Goal: Transaction & Acquisition: Subscribe to service/newsletter

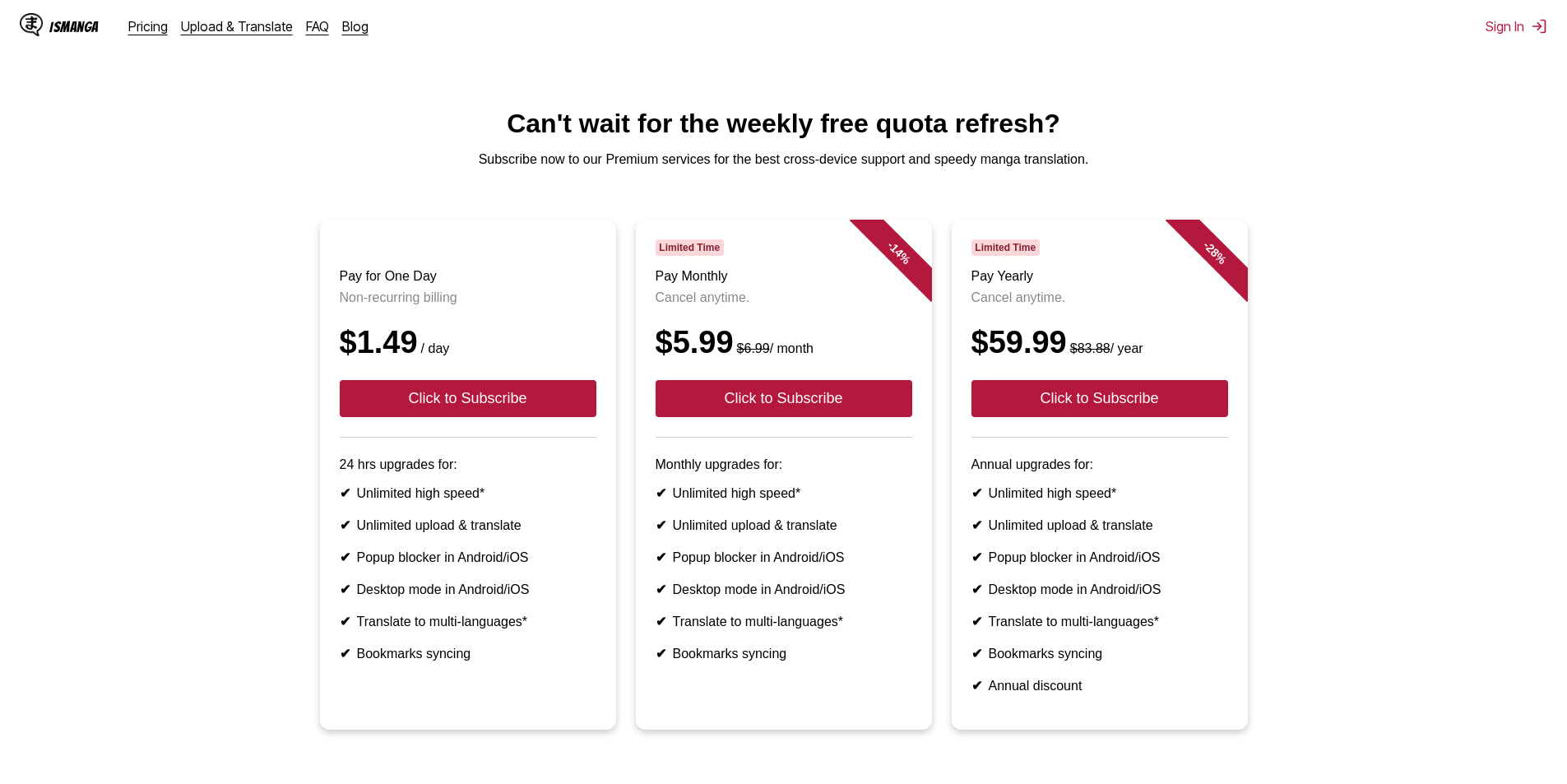
click at [1326, 164] on p "Subscribe now to our Premium services for the best cross-device support and spe…" at bounding box center [784, 159] width 1541 height 15
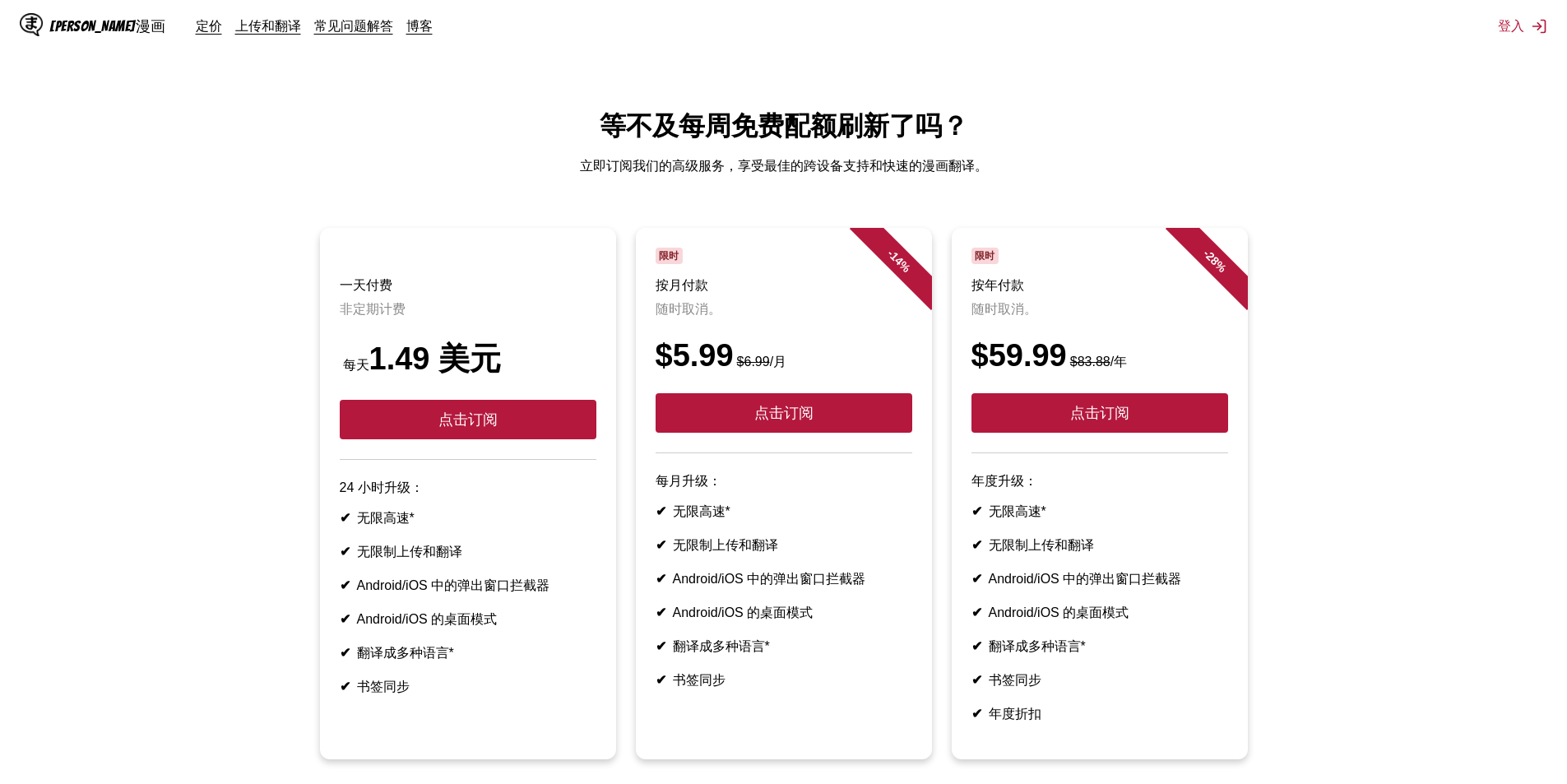
drag, startPoint x: 677, startPoint y: 585, endPoint x: 866, endPoint y: 591, distance: 189.1
click at [866, 586] on font "Android/iOS 中的弹出窗口拦截器" at bounding box center [769, 579] width 193 height 14
click at [566, 644] on ul "✔ 无限高速* ✔ 无限制上传和翻译 ✔ Android/iOS 中的弹出窗口拦截器 ✔ Android/iOS 的桌面模式 ✔ 翻译成多种语言* ✔ 书签同步" at bounding box center [468, 602] width 257 height 186
click at [314, 32] on font "常见问题解答" at bounding box center [354, 25] width 79 height 17
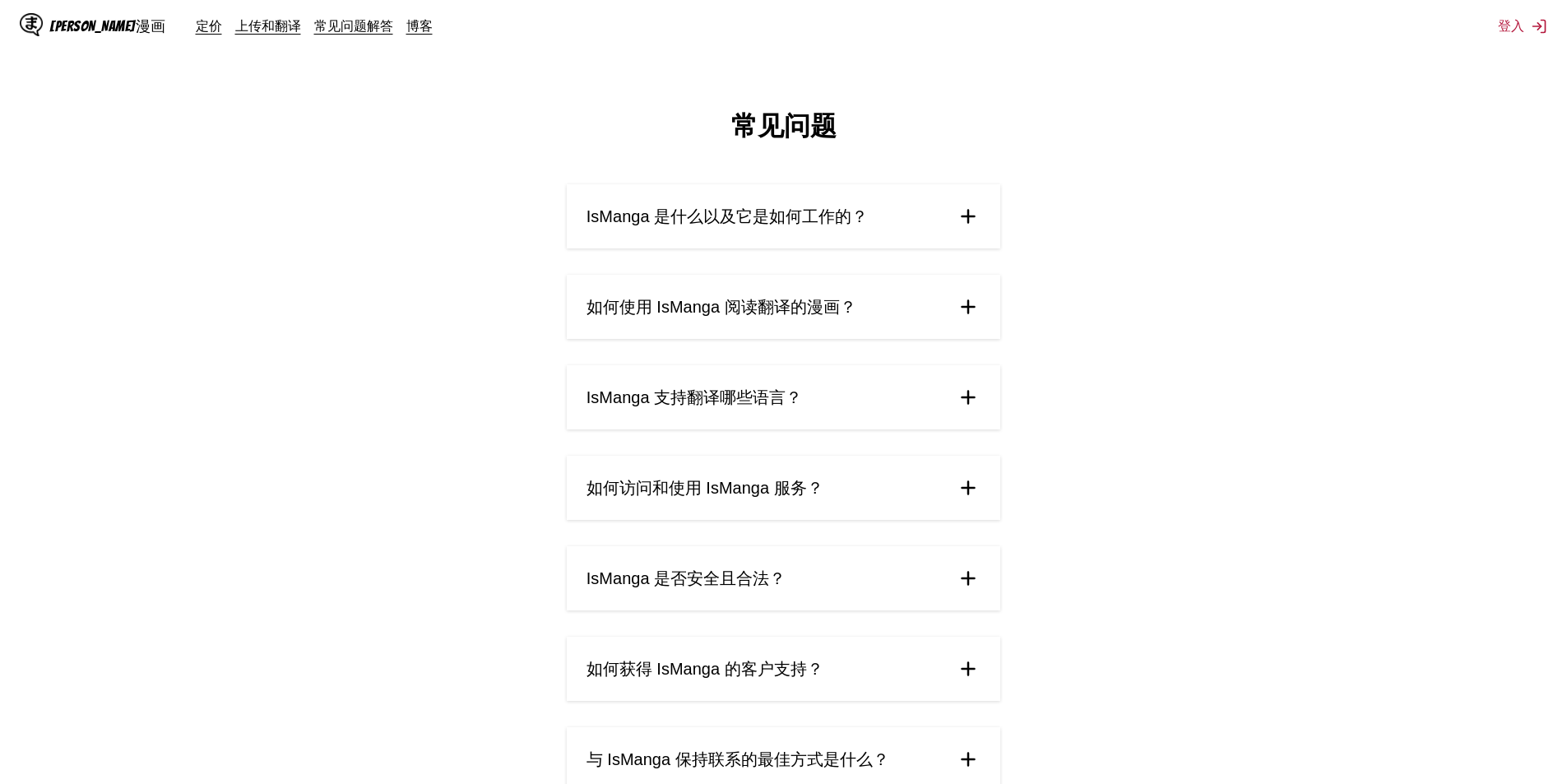
click at [828, 225] on font "IsManga 是什么以及它是如何工作的？" at bounding box center [727, 216] width 282 height 18
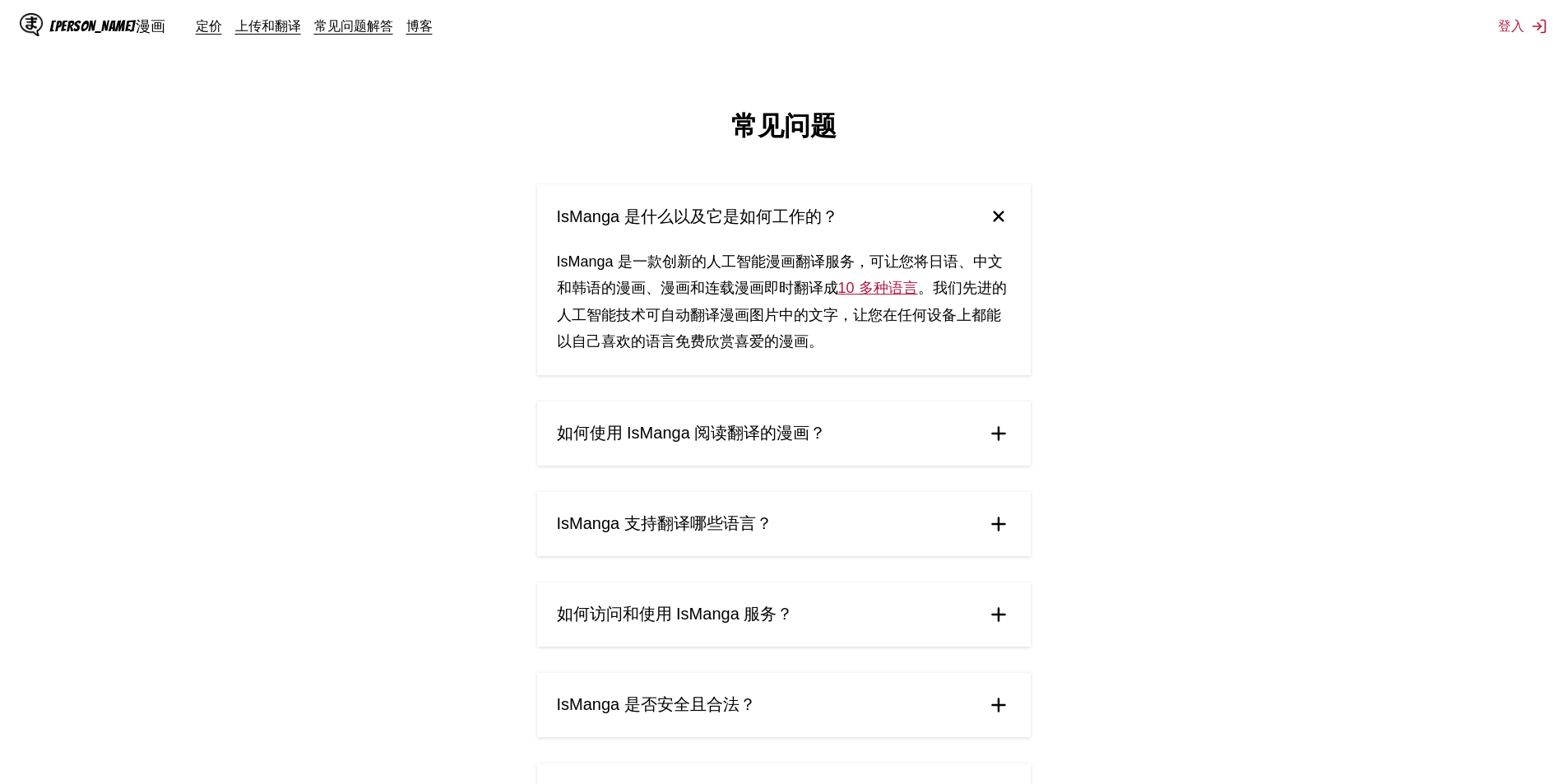
scroll to position [246, 0]
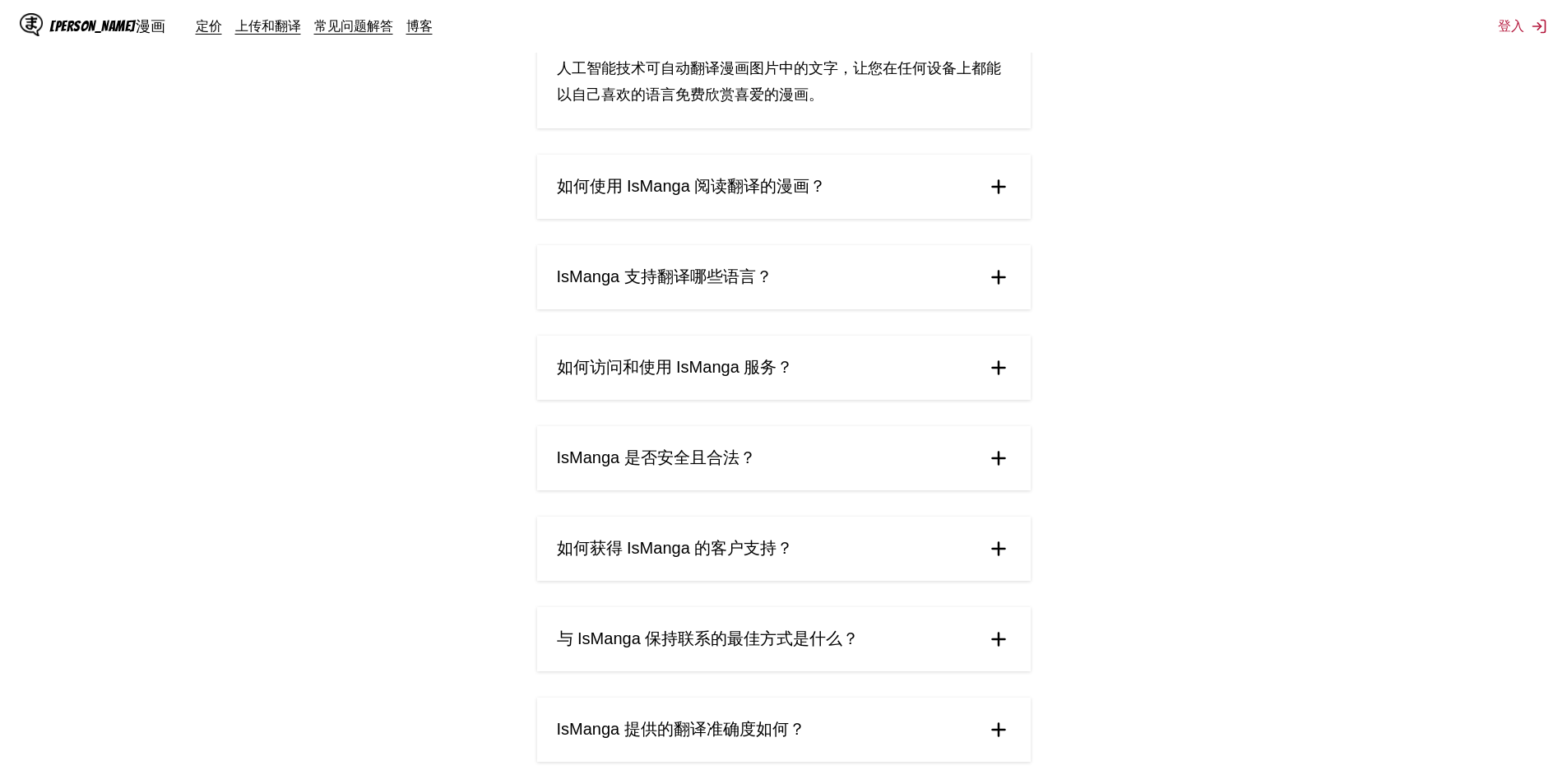
click at [781, 191] on font "如何使用 IsManga 阅读翻译的漫画？" at bounding box center [692, 186] width 270 height 18
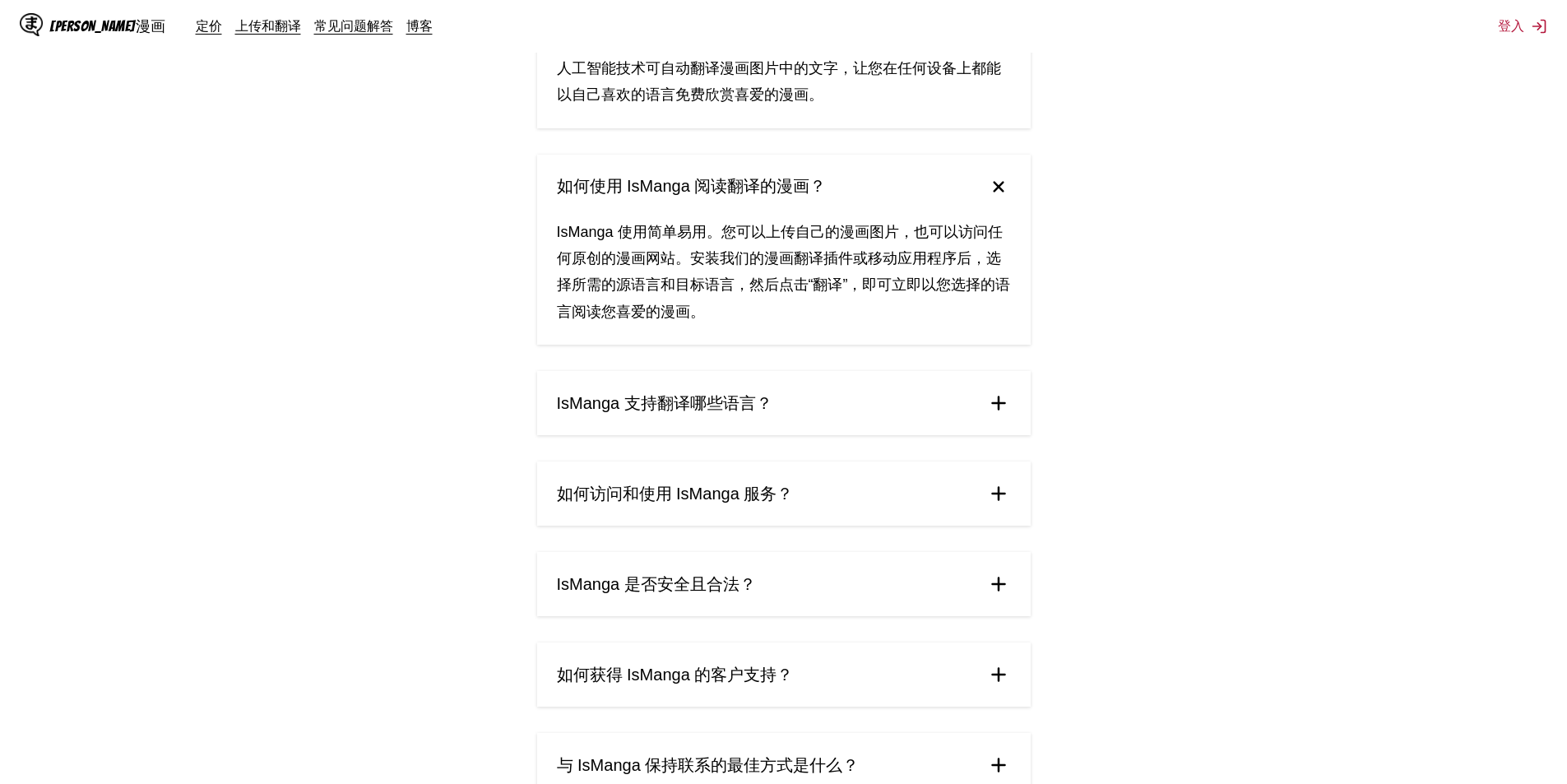
click at [781, 191] on font "如何使用 IsManga 阅读翻译的漫画？" at bounding box center [692, 186] width 270 height 18
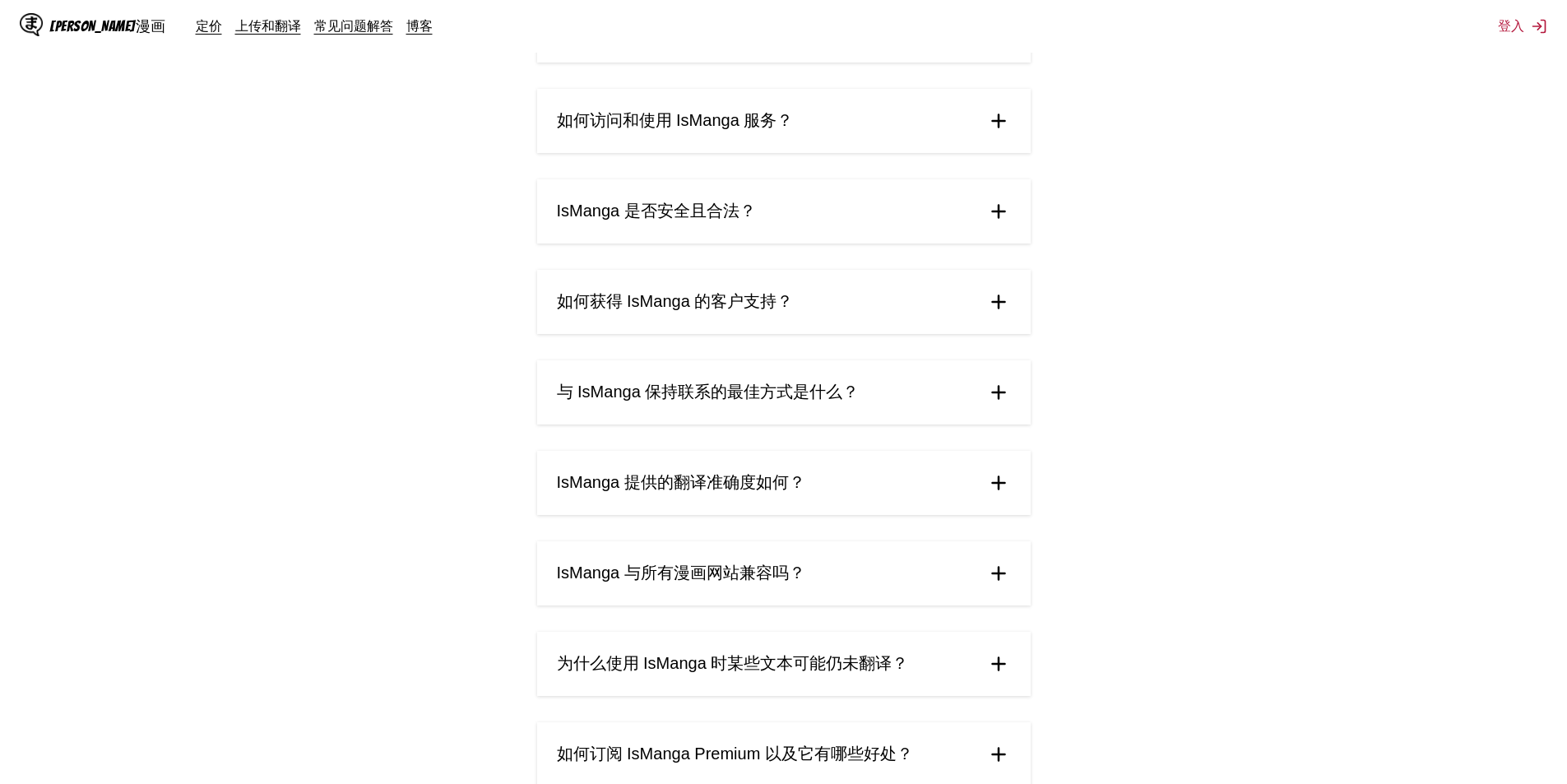
scroll to position [575, 0]
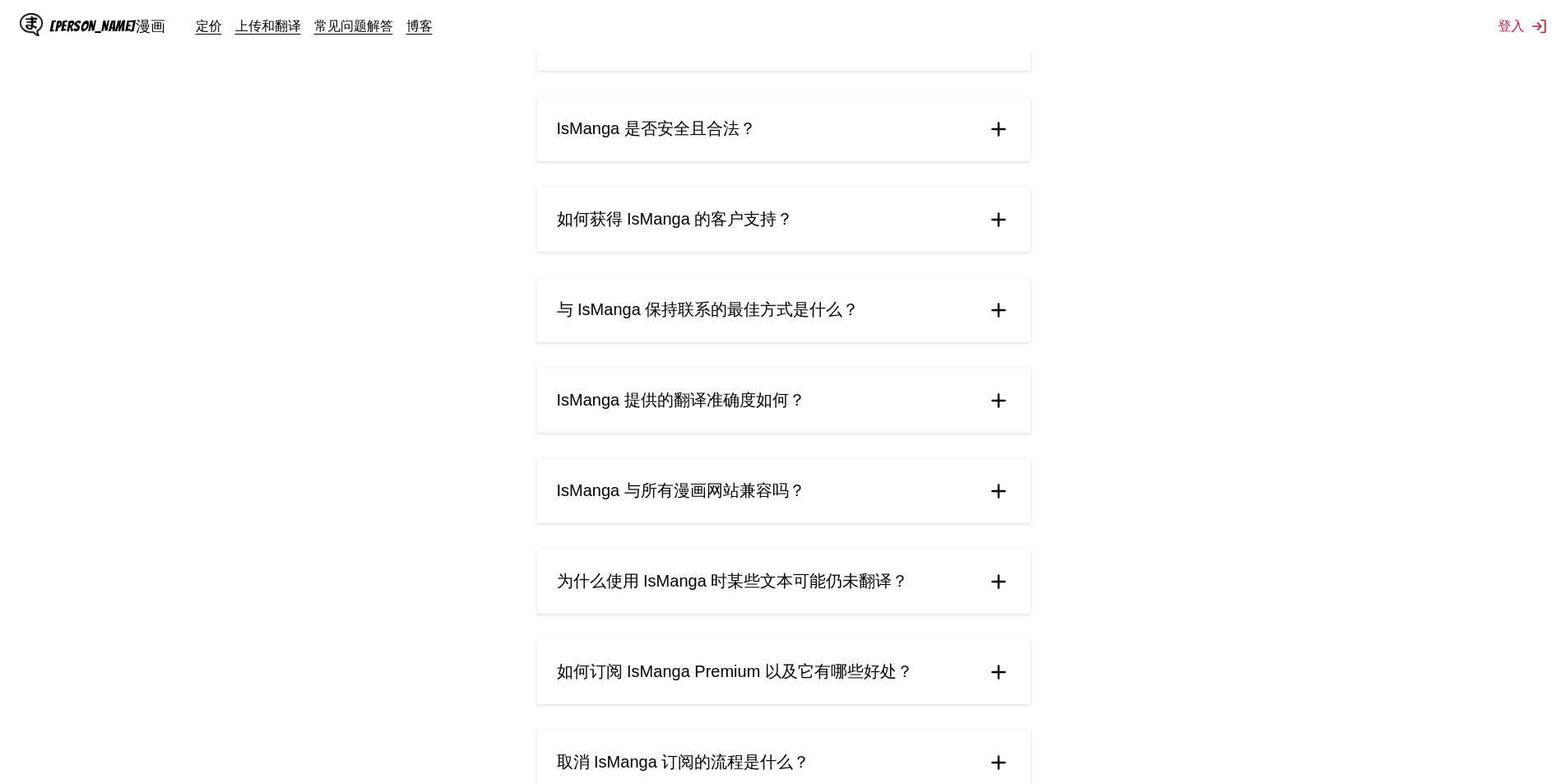
click at [740, 481] on font "IsManga 与所有漫画网站兼容吗？" at bounding box center [681, 490] width 248 height 18
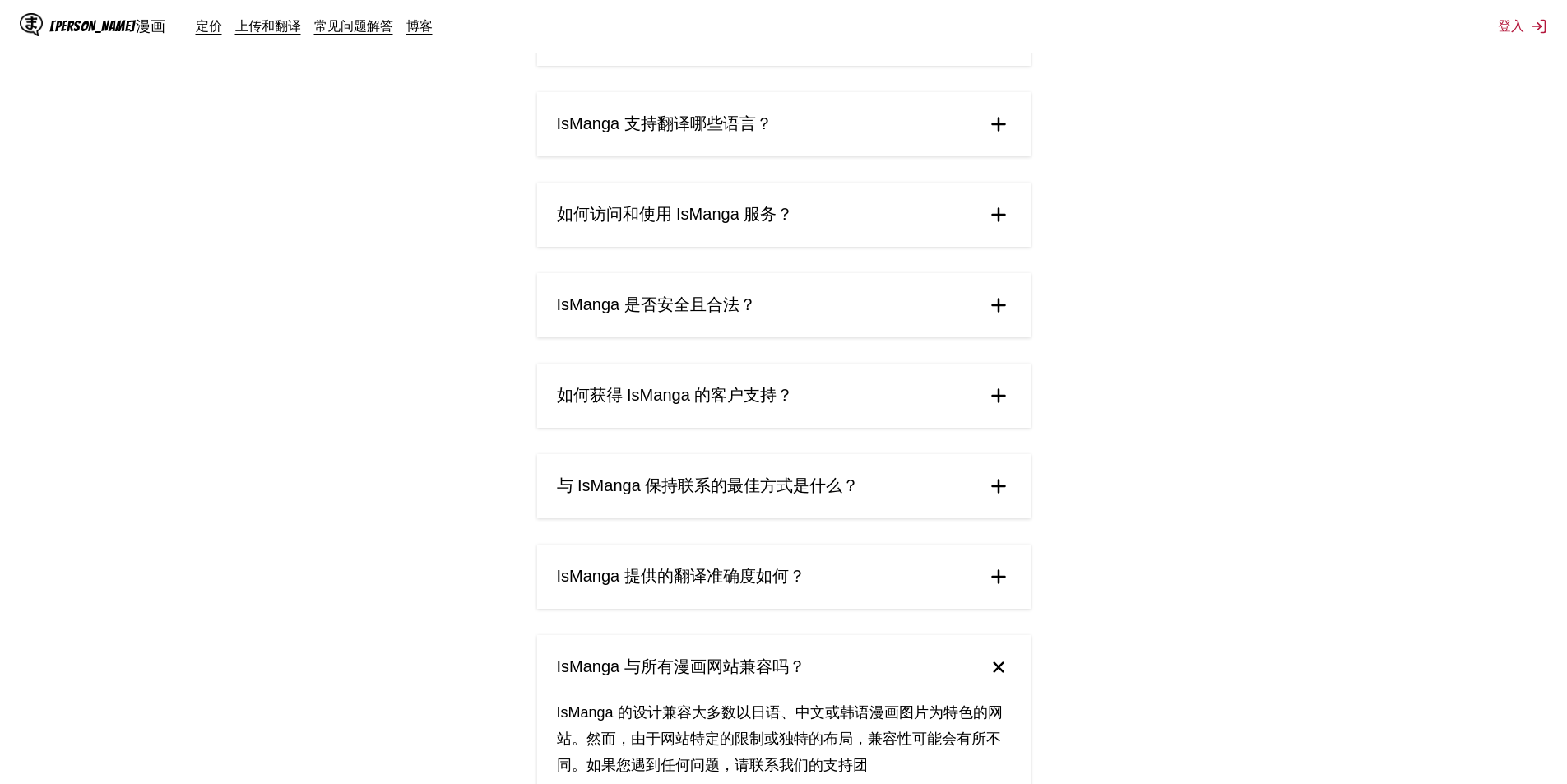
scroll to position [0, 0]
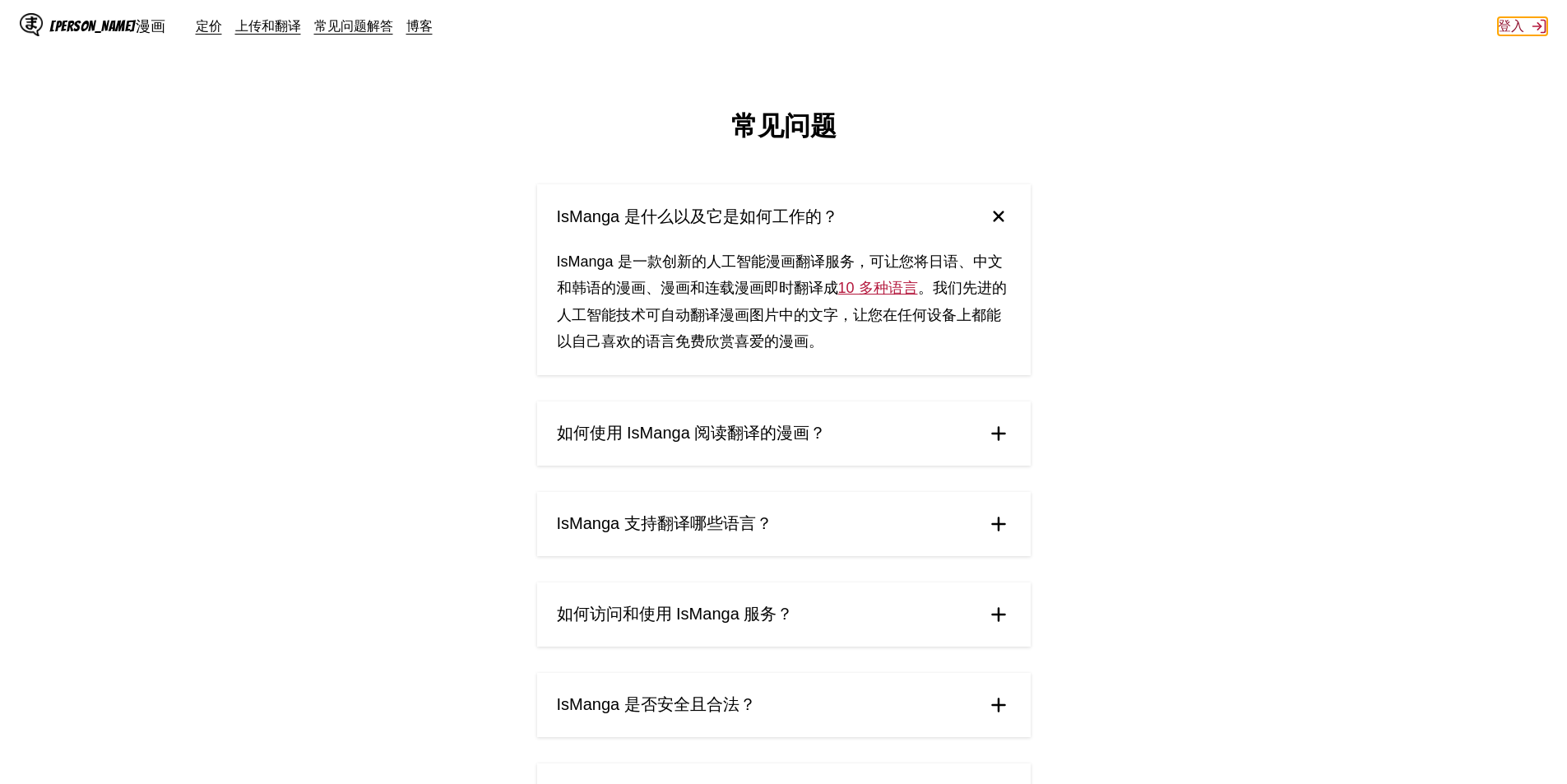
click at [1522, 20] on font "登入" at bounding box center [1512, 25] width 26 height 17
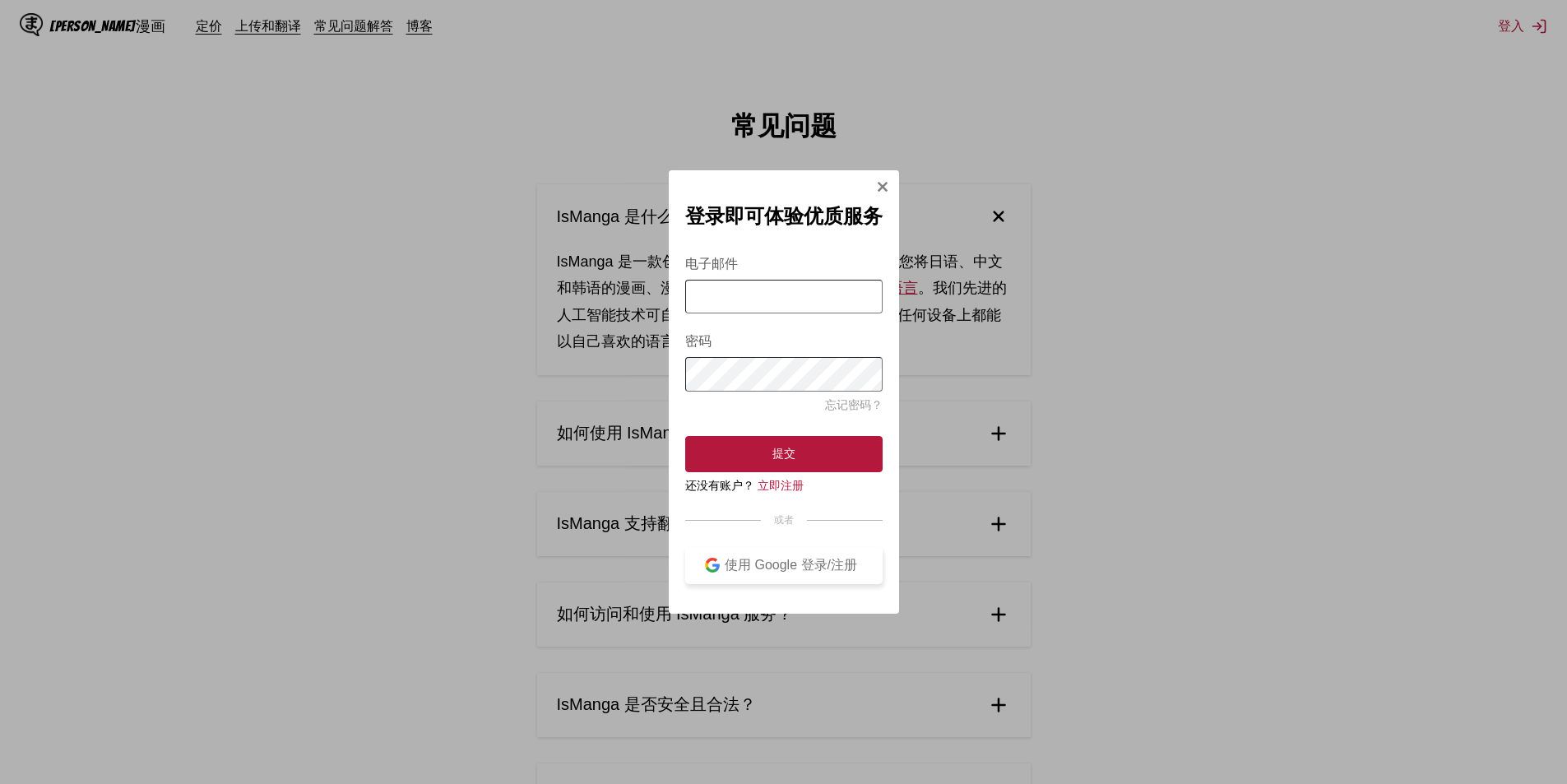
click at [803, 564] on font "使用 Google 登录/注册" at bounding box center [791, 565] width 132 height 14
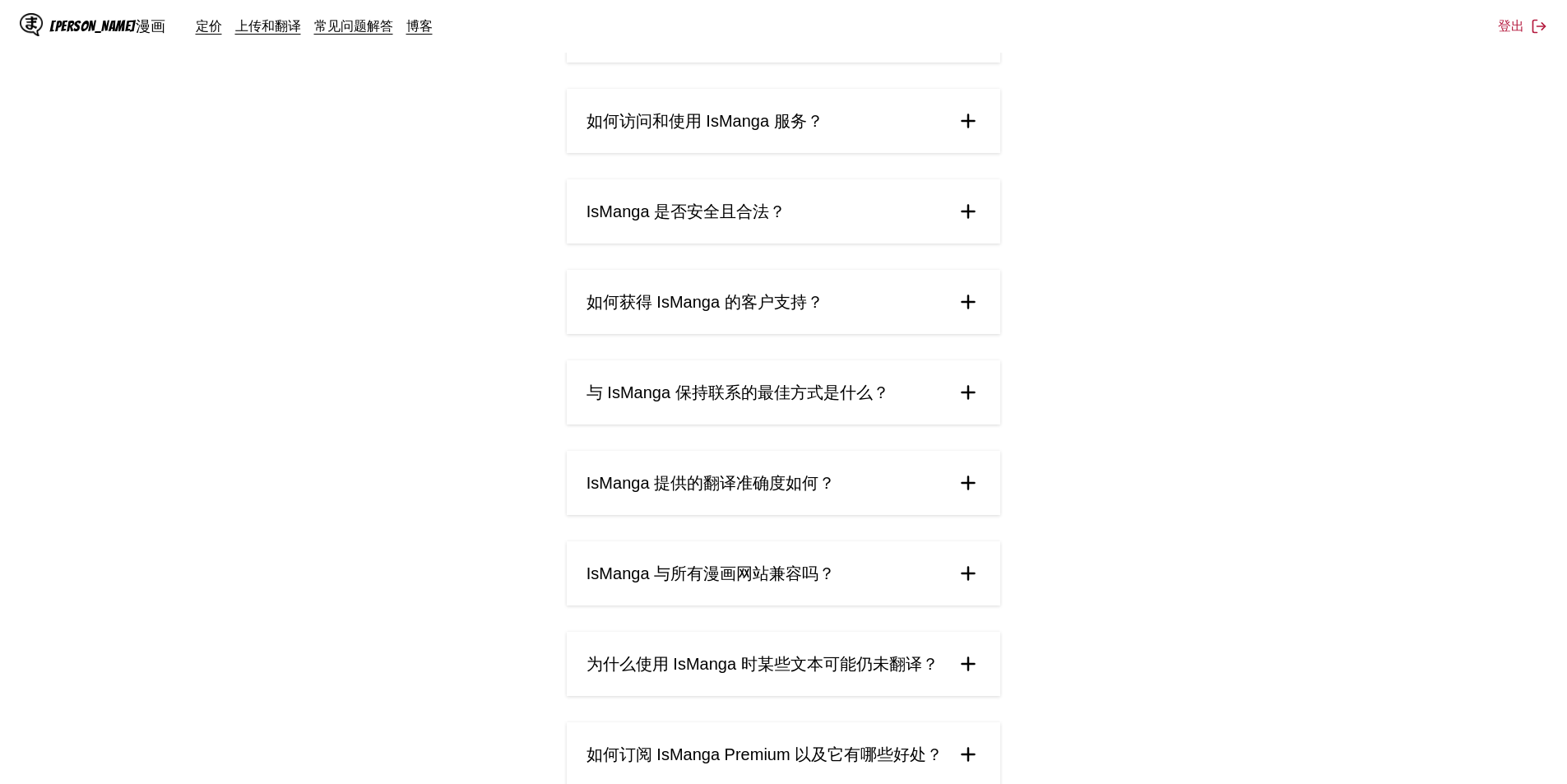
scroll to position [284, 0]
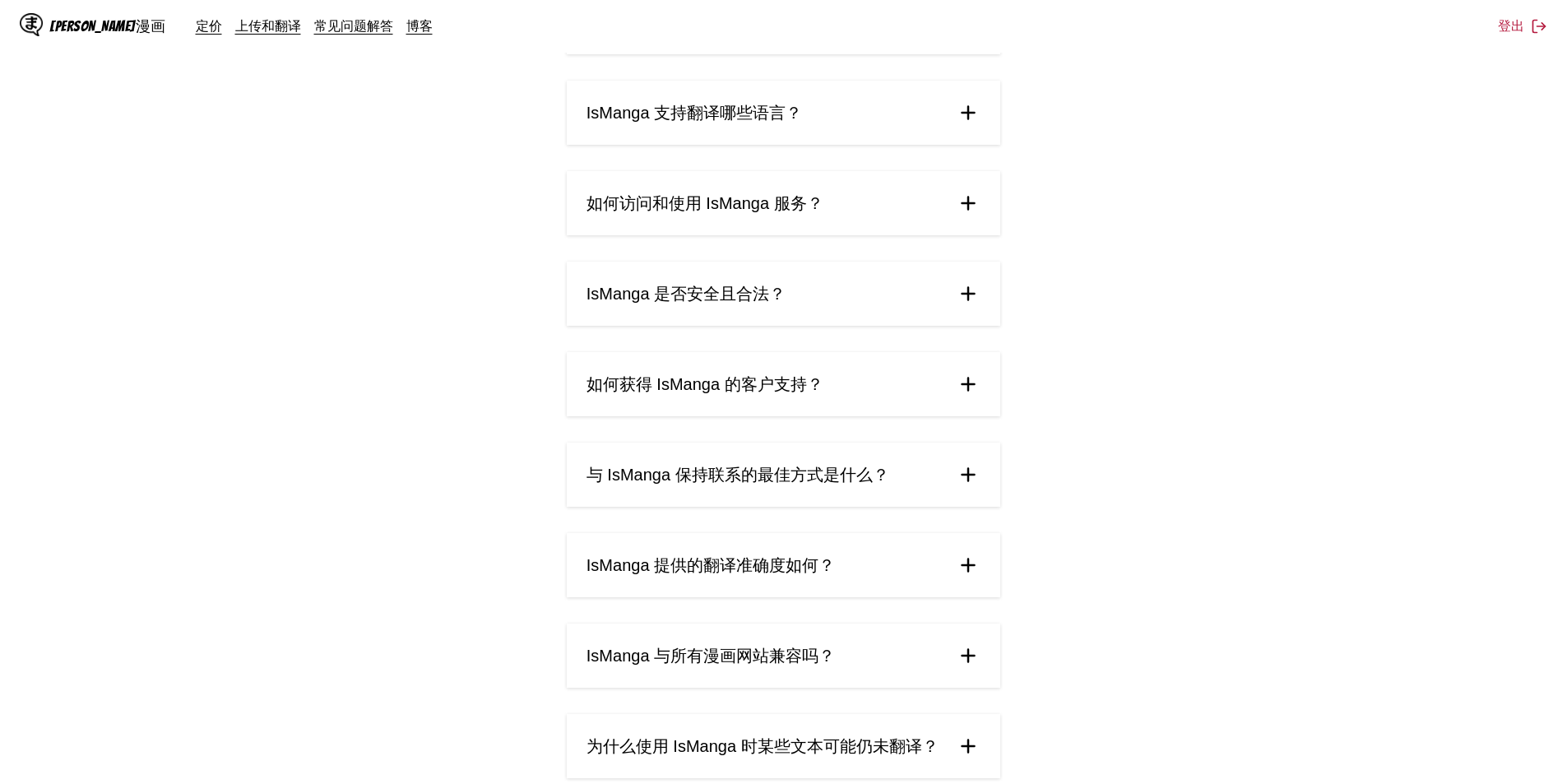
click at [736, 558] on font "IsManga 提供的翻译准确度如何？" at bounding box center [711, 565] width 248 height 18
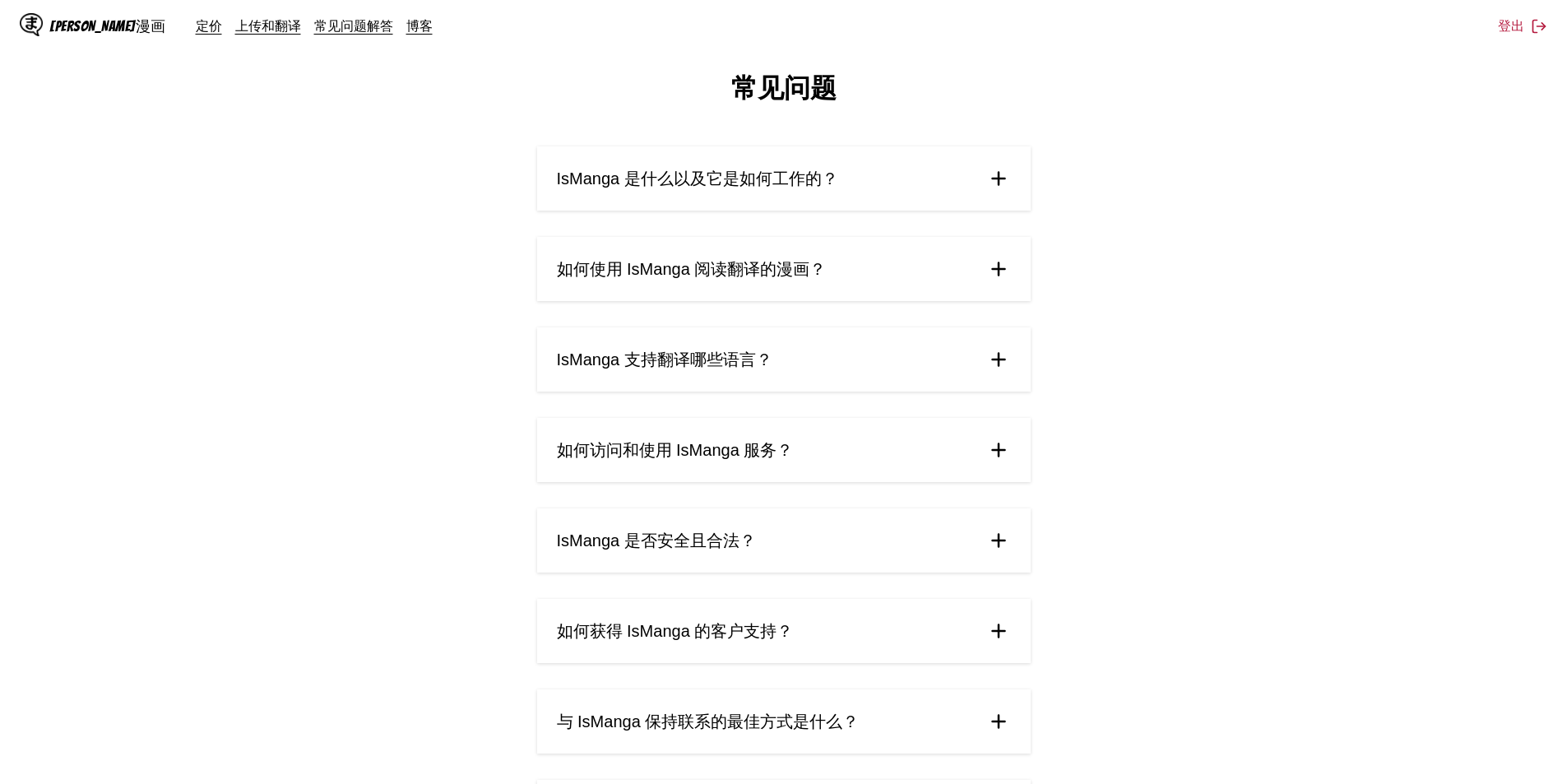
scroll to position [0, 0]
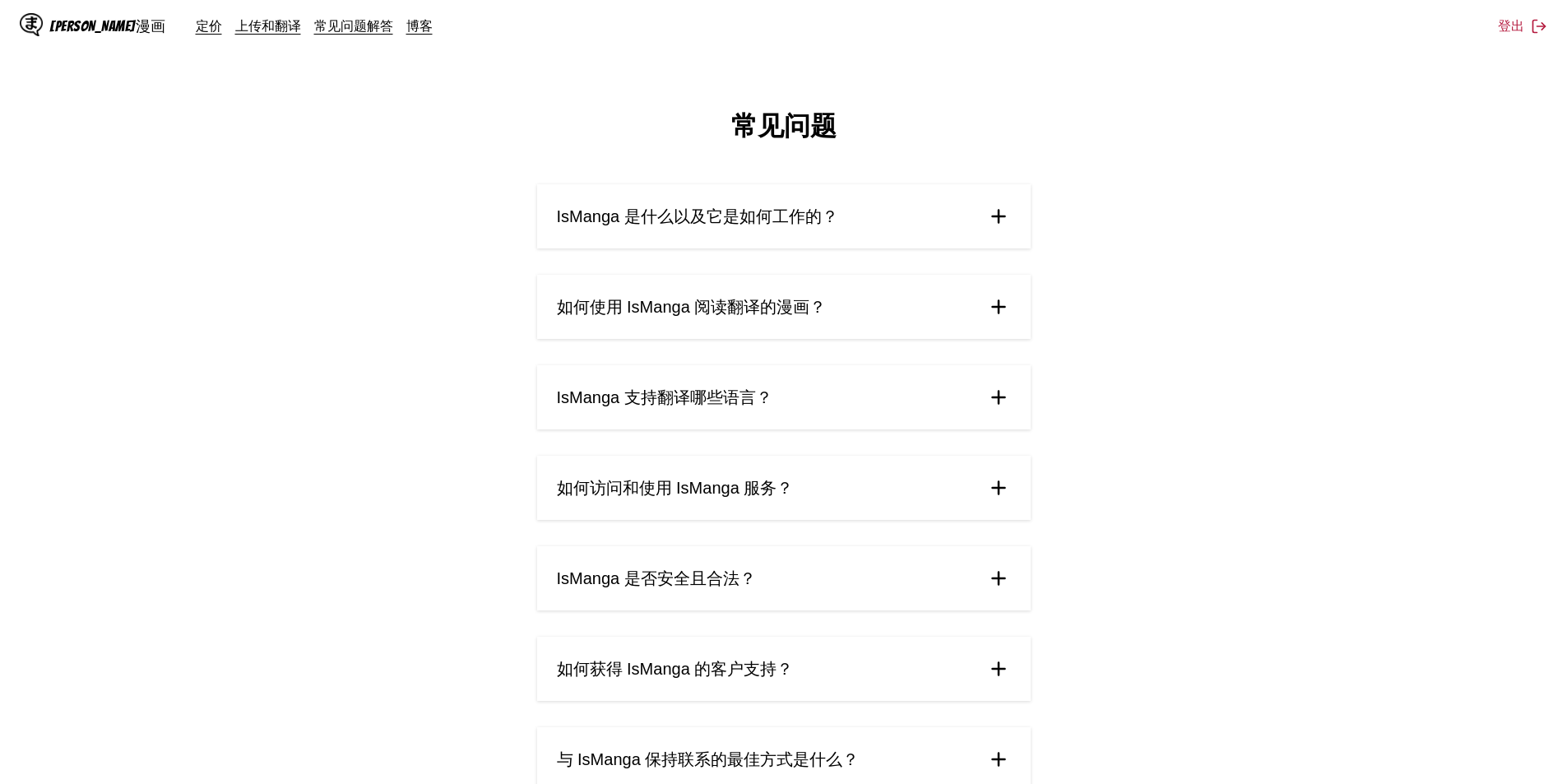
click at [676, 222] on font "IsManga 是什么以及它是如何工作的？" at bounding box center [698, 216] width 282 height 18
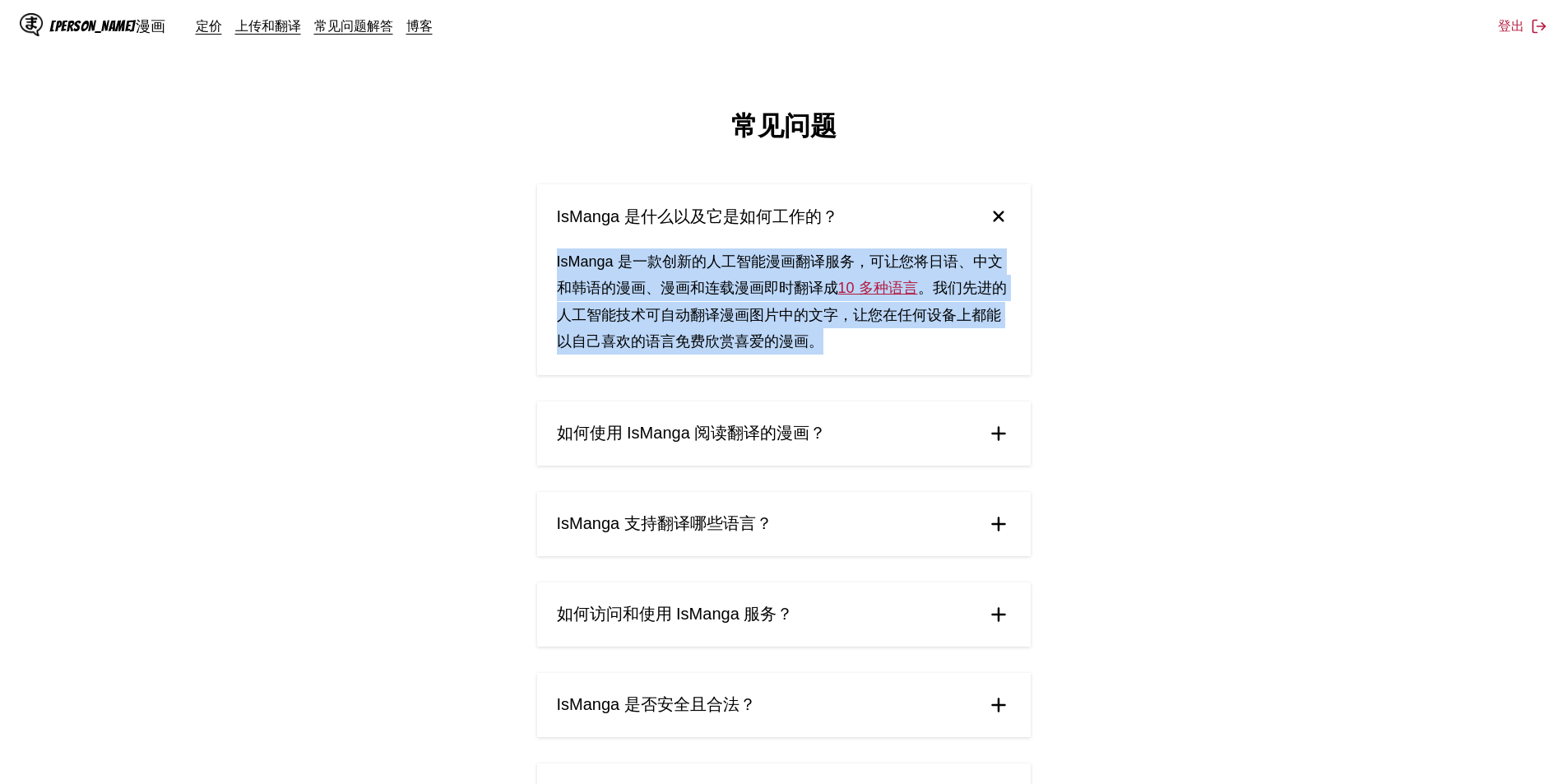
drag, startPoint x: 559, startPoint y: 265, endPoint x: 826, endPoint y: 378, distance: 289.9
copy div "IsManga 是一款创新的人工智能漫画翻译服务，可让您将日语、中文和韩语的漫画、漫画和连载漫画即时翻译成 10 多种语言 。我们先进的人工智能技术可自动翻译…"
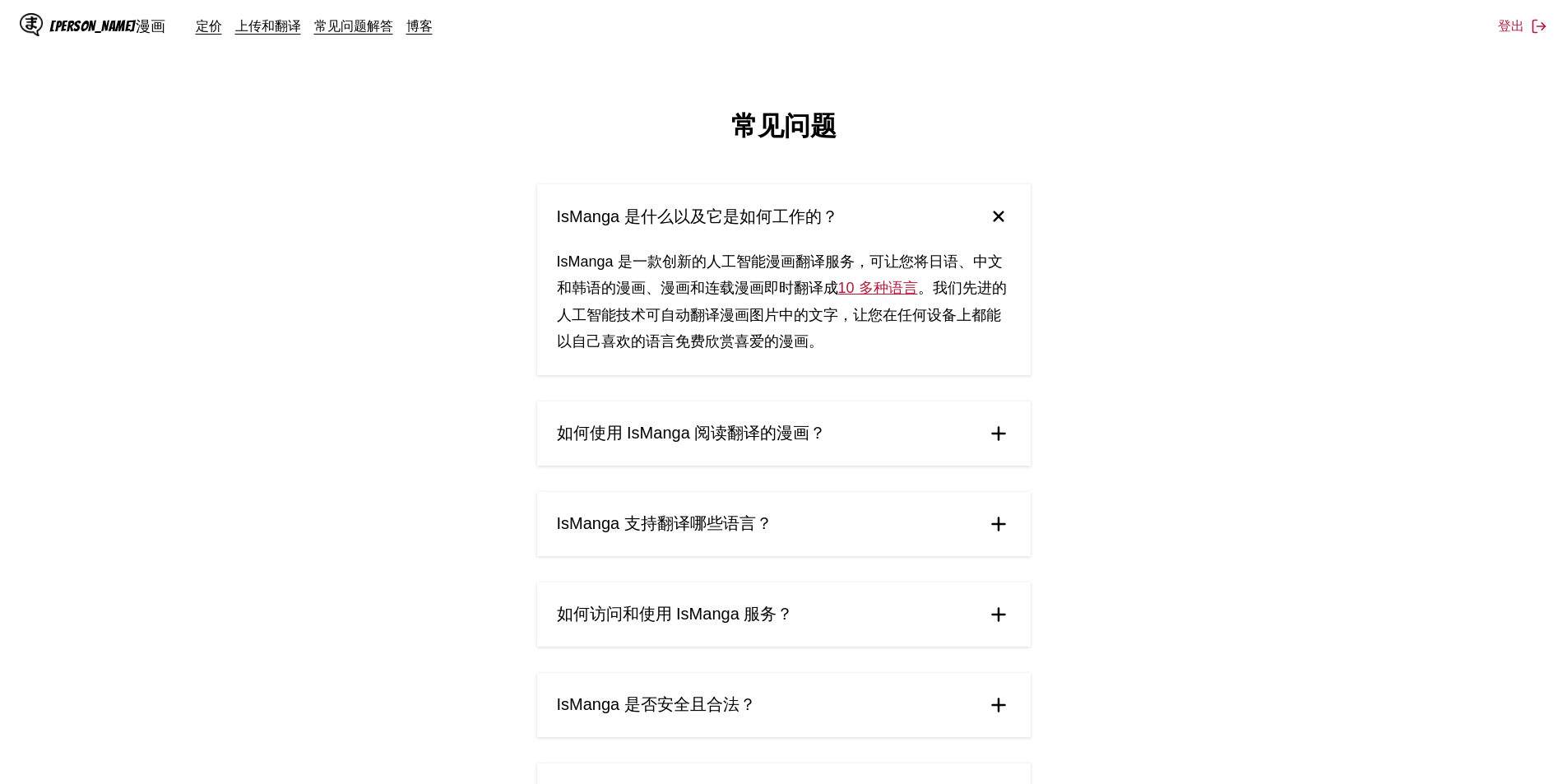
click at [235, 32] on font "上传和翻译" at bounding box center [268, 25] width 66 height 17
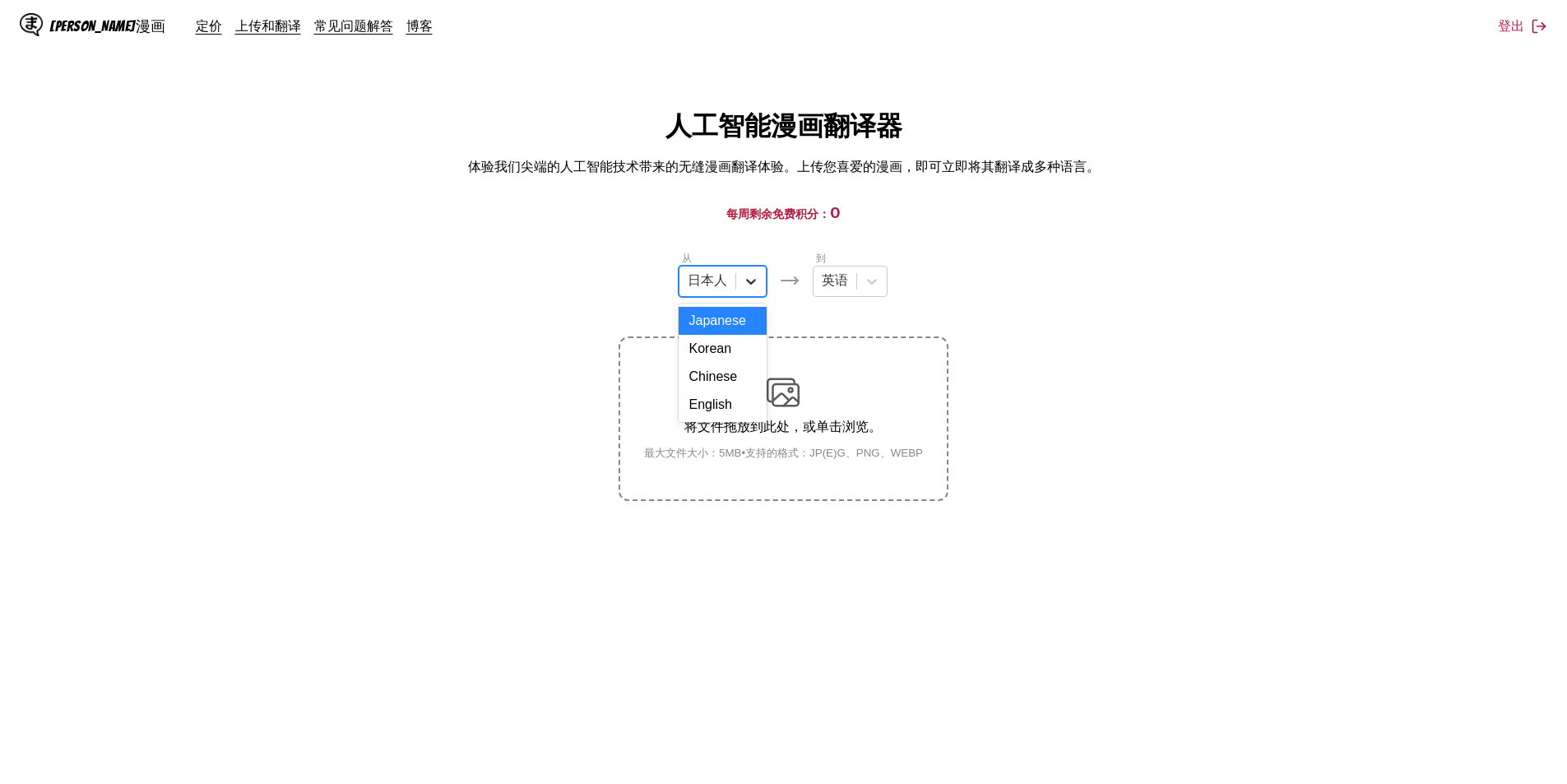
click at [751, 283] on icon at bounding box center [751, 281] width 17 height 17
click at [196, 27] on font "定价" at bounding box center [209, 25] width 26 height 17
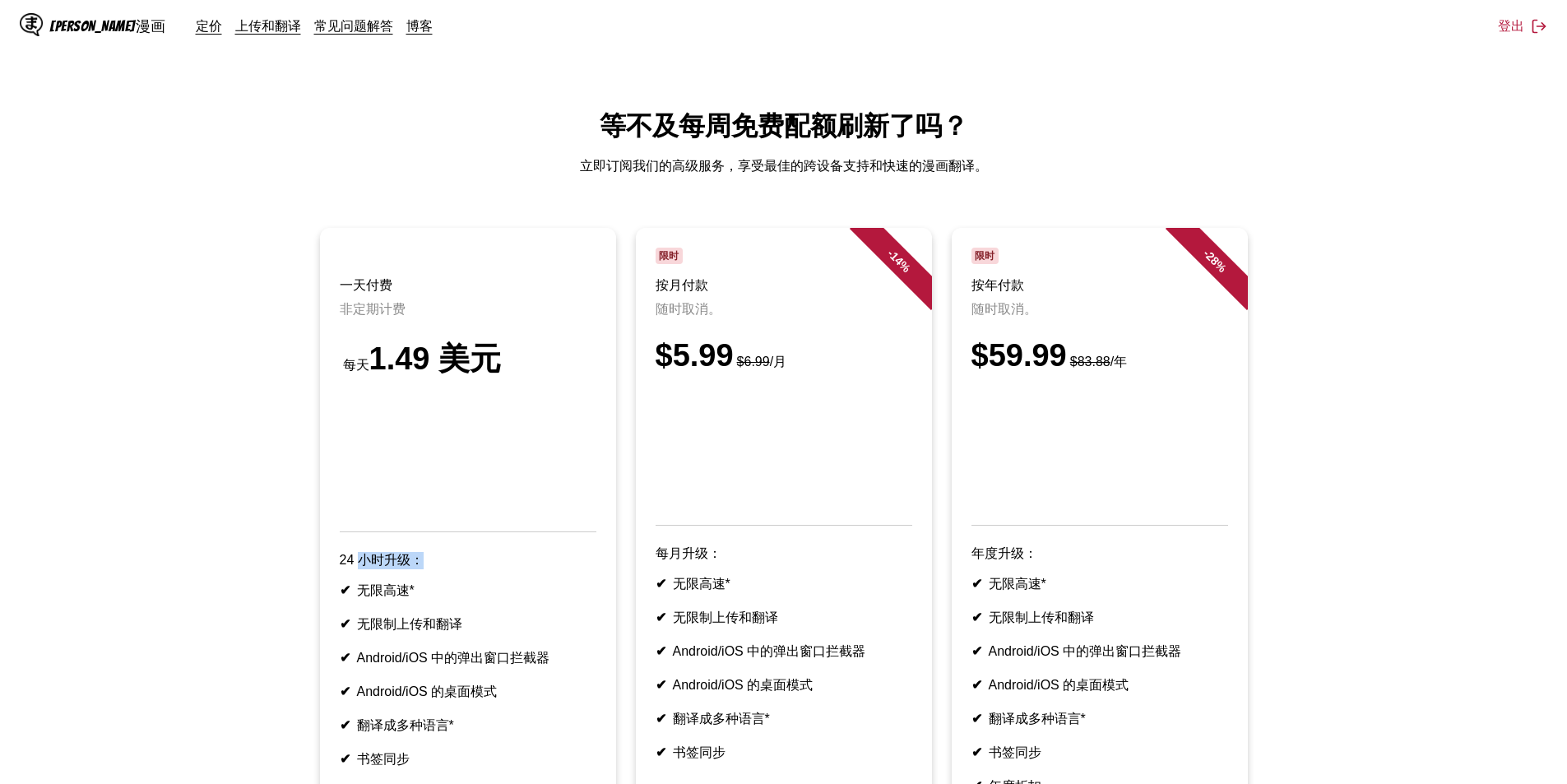
drag, startPoint x: 382, startPoint y: 545, endPoint x: 568, endPoint y: 557, distance: 186.4
click at [568, 557] on article "一天付费 非定期计费 每天 1.49 美元 24 小时升级： ✔ 无限高速* ✔ 无限制上传和翻译 ✔ Android/iOS 中的弹出窗口拦截器 ✔ And…" at bounding box center [469, 530] width 297 height 603
click at [530, 582] on article "一天付费 非定期计费 每天 1.49 美元 24 小时升级： ✔ 无限高速* ✔ 无限制上传和翻译 ✔ Android/iOS 中的弹出窗口拦截器 ✔ And…" at bounding box center [469, 530] width 297 height 603
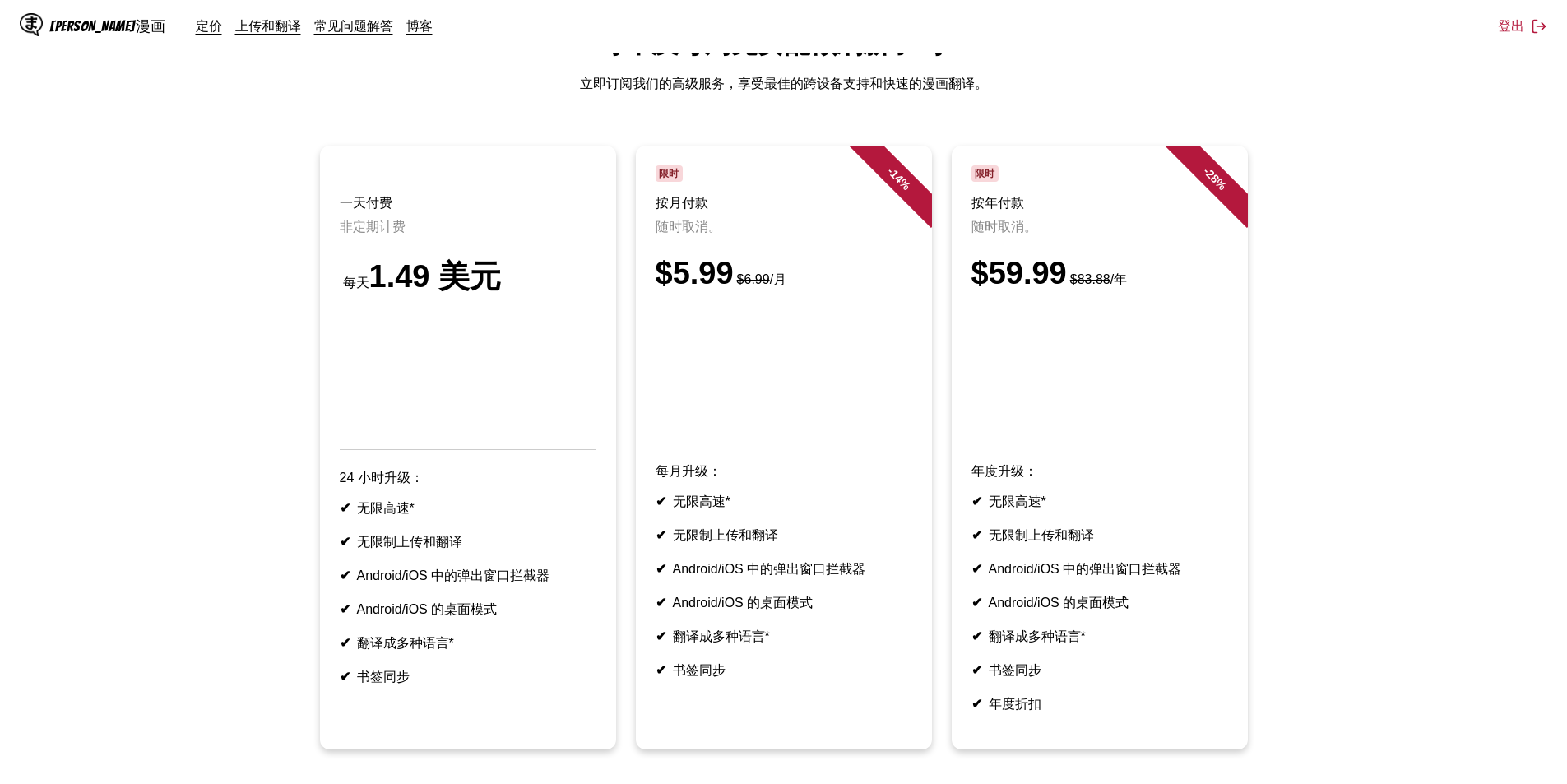
scroll to position [165, 0]
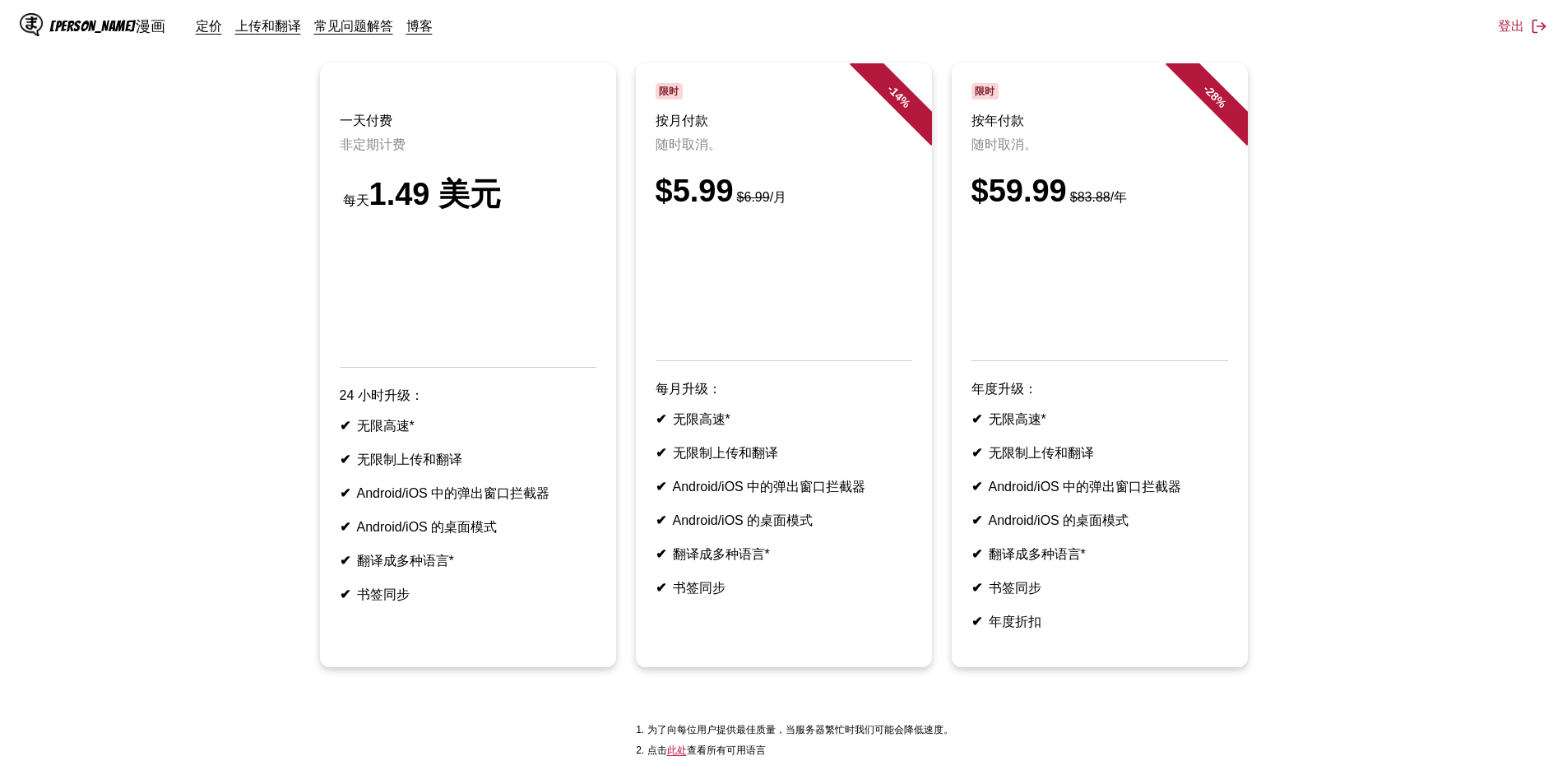
drag, startPoint x: 359, startPoint y: 494, endPoint x: 569, endPoint y: 496, distance: 210.0
click at [569, 496] on li "✔ Android/iOS 中的弹出窗口拦截器" at bounding box center [468, 494] width 257 height 18
copy font "Android/iOS 中的弹出窗口拦截器"
